Goal: Information Seeking & Learning: Check status

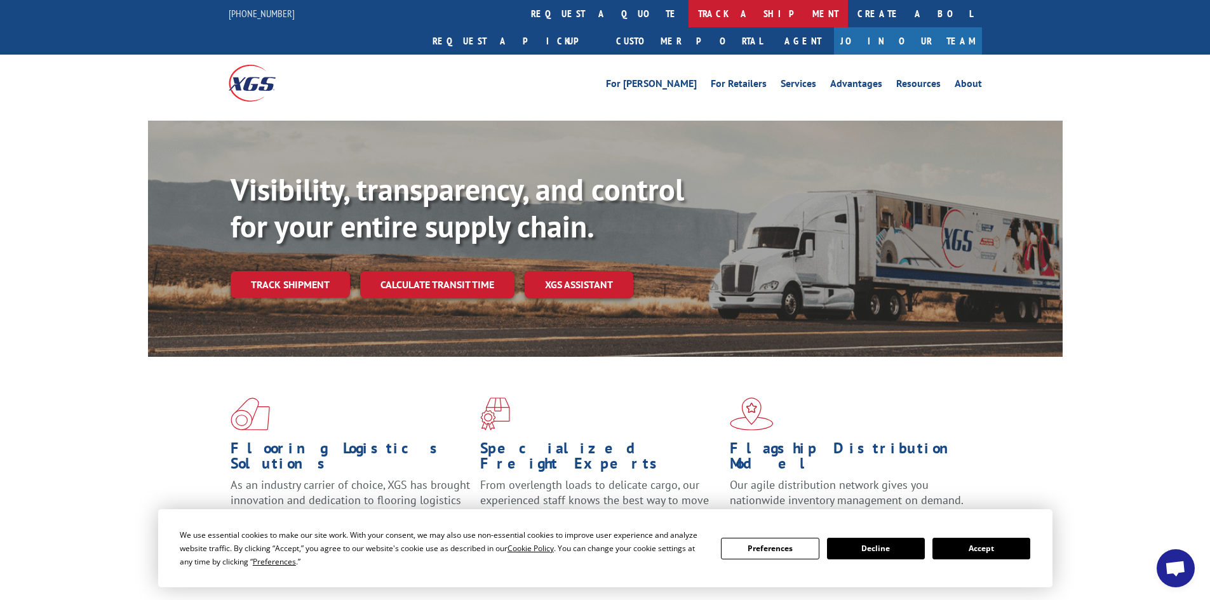
click at [688, 17] on link "track a shipment" at bounding box center [767, 13] width 159 height 27
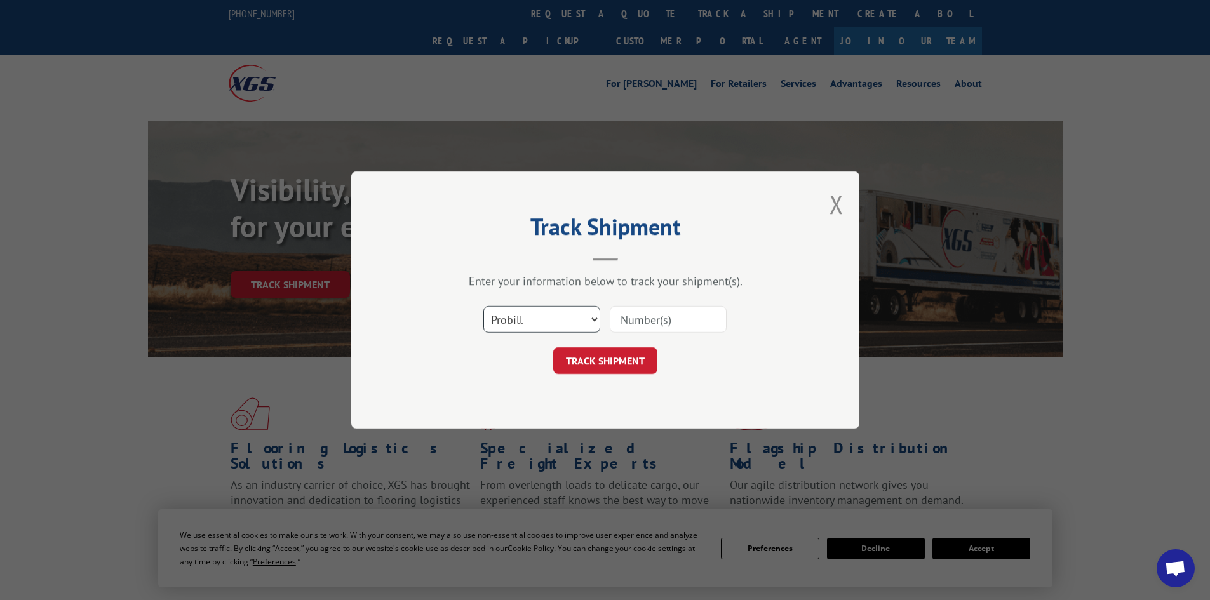
click at [520, 319] on select "Select category... Probill BOL PO" at bounding box center [541, 319] width 117 height 27
select select "bol"
click at [483, 306] on select "Select category... Probill BOL PO" at bounding box center [541, 319] width 117 height 27
click at [644, 323] on input at bounding box center [668, 319] width 117 height 27
paste input "5529288"
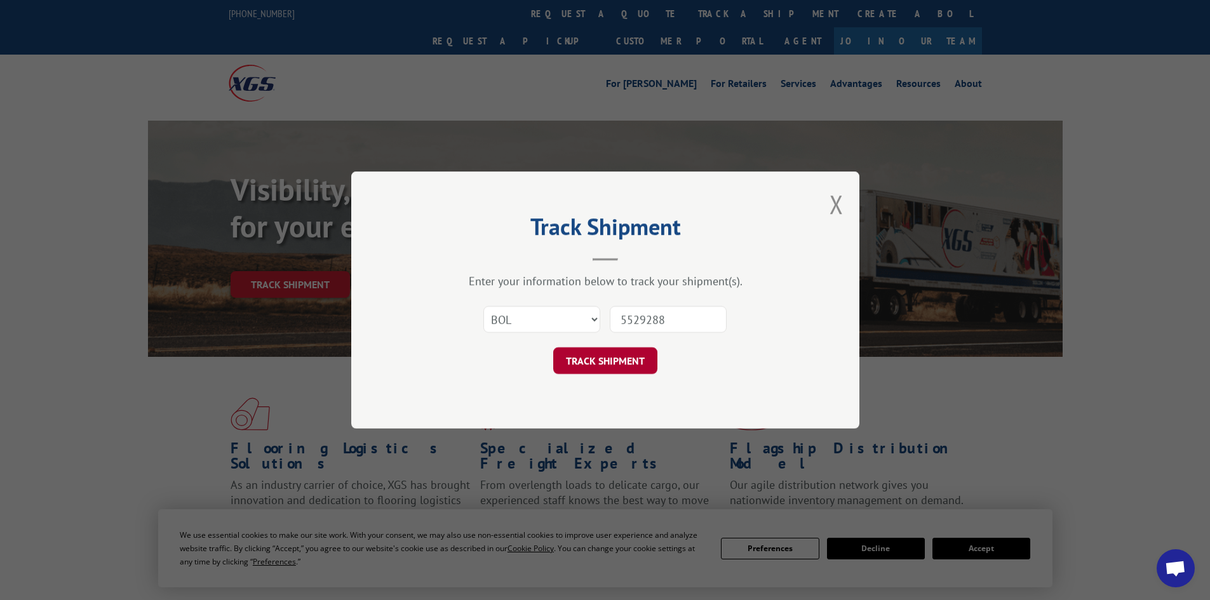
type input "5529288"
click at [628, 351] on button "TRACK SHIPMENT" at bounding box center [605, 360] width 104 height 27
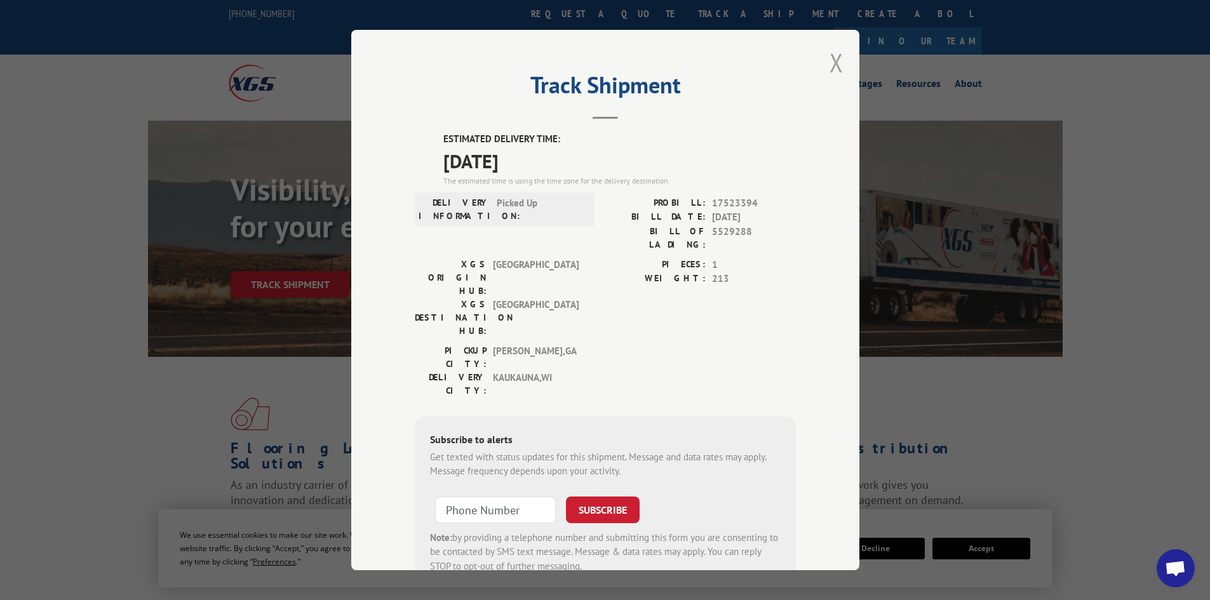
click at [829, 57] on button "Close modal" at bounding box center [836, 63] width 14 height 34
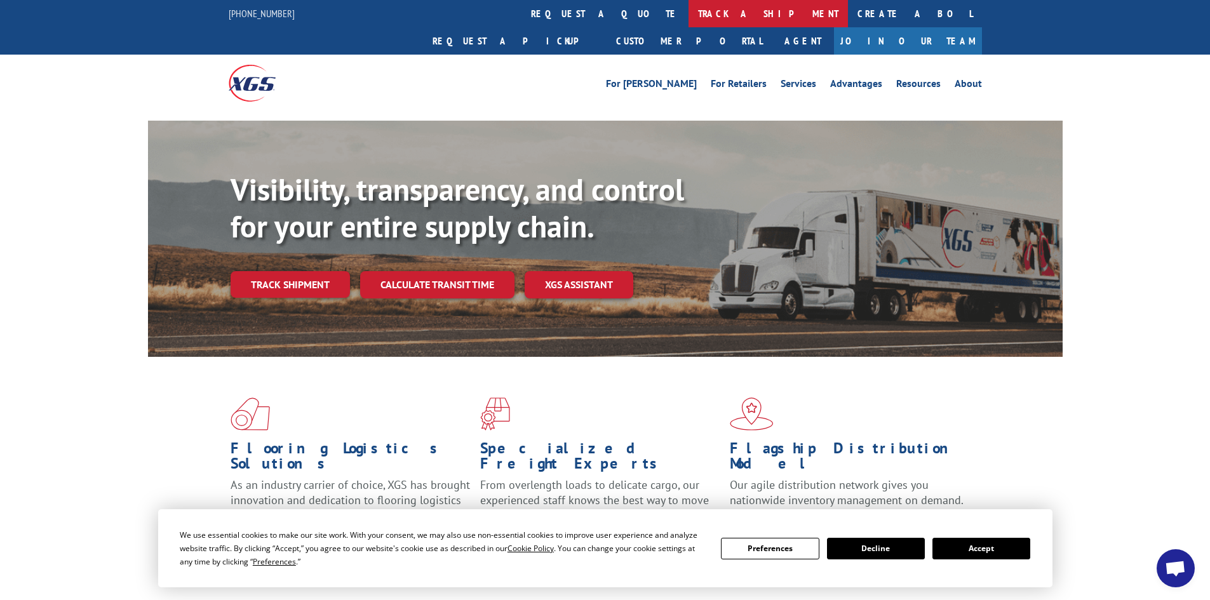
click at [688, 17] on link "track a shipment" at bounding box center [767, 13] width 159 height 27
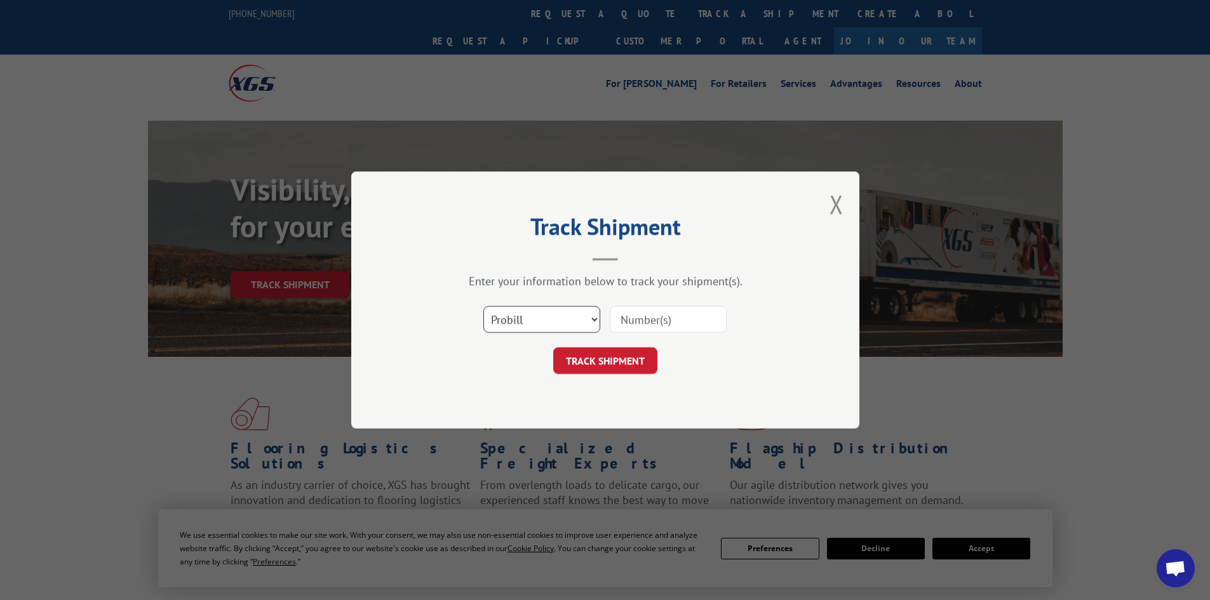
click at [554, 312] on select "Select category... Probill BOL PO" at bounding box center [541, 319] width 117 height 27
select select "bol"
click at [483, 306] on select "Select category... Probill BOL PO" at bounding box center [541, 319] width 117 height 27
click at [650, 314] on input at bounding box center [668, 319] width 117 height 27
paste input "7052176"
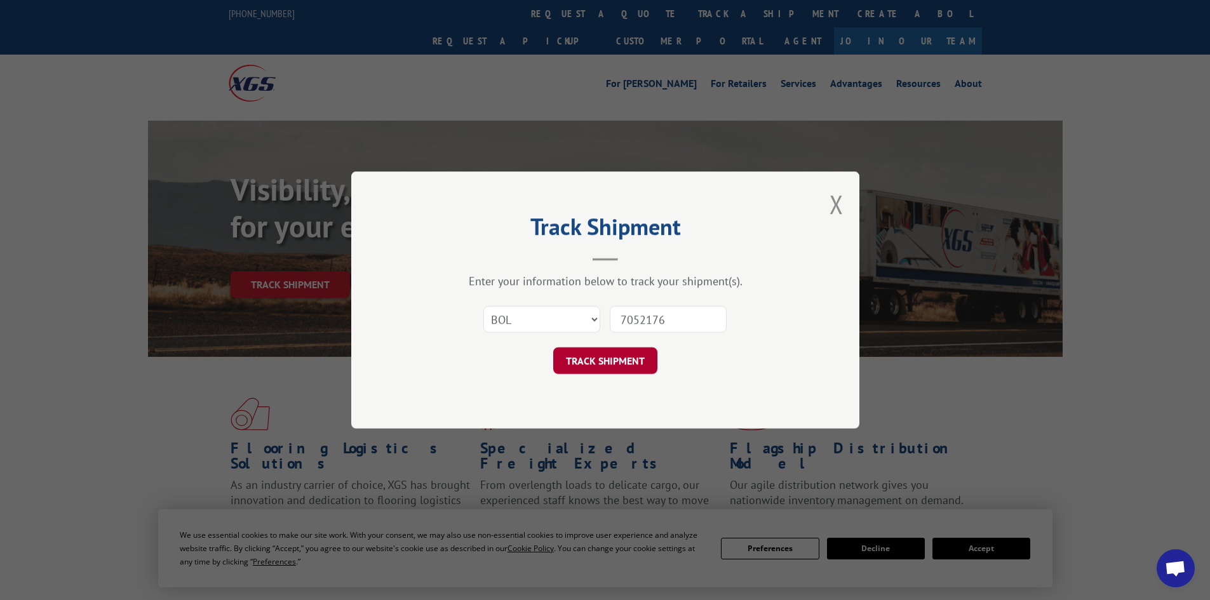
type input "7052176"
click at [625, 364] on button "TRACK SHIPMENT" at bounding box center [605, 360] width 104 height 27
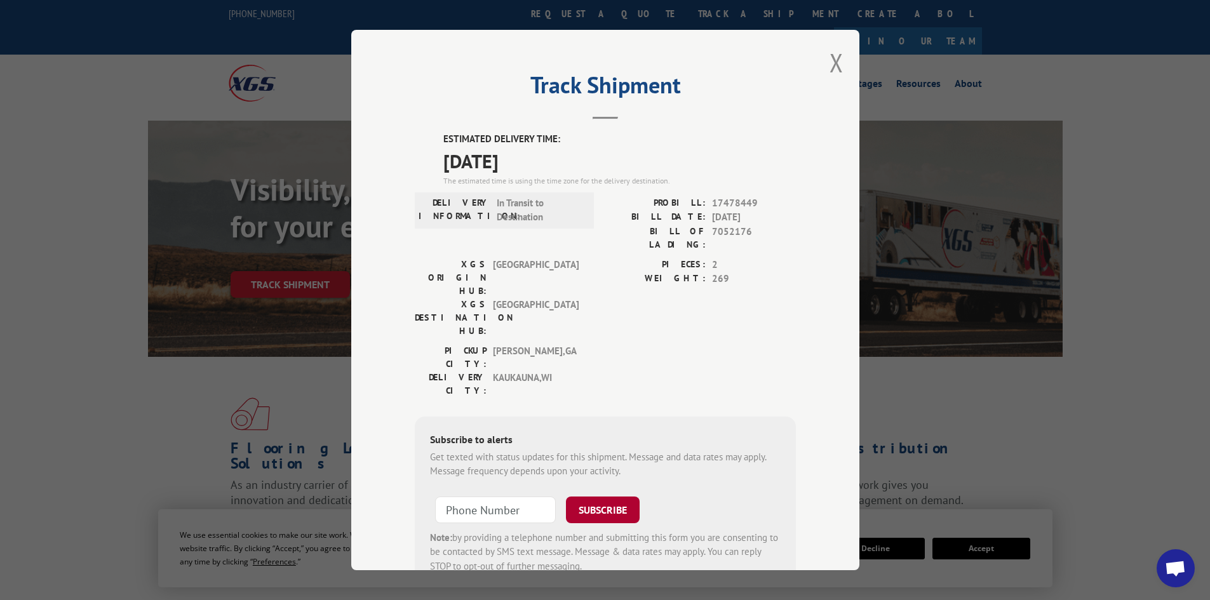
click at [604, 497] on button "SUBSCRIBE" at bounding box center [603, 510] width 74 height 27
click at [832, 53] on button "Close modal" at bounding box center [836, 63] width 14 height 34
